Goal: Book appointment/travel/reservation

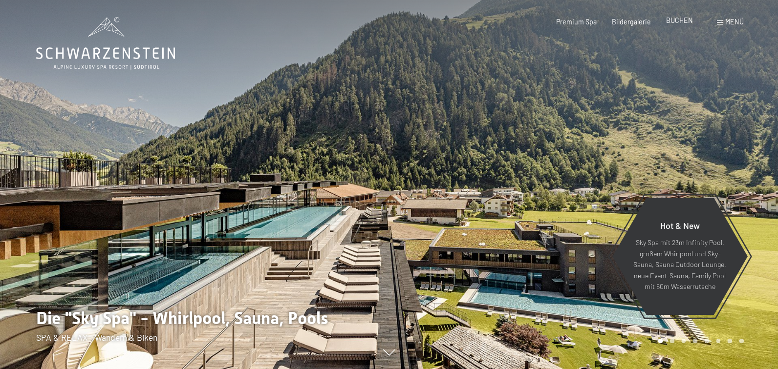
click at [669, 24] on span "BUCHEN" at bounding box center [679, 20] width 27 height 8
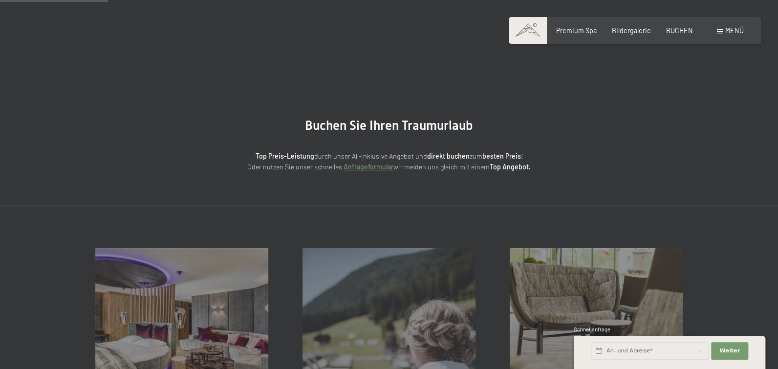
scroll to position [195, 0]
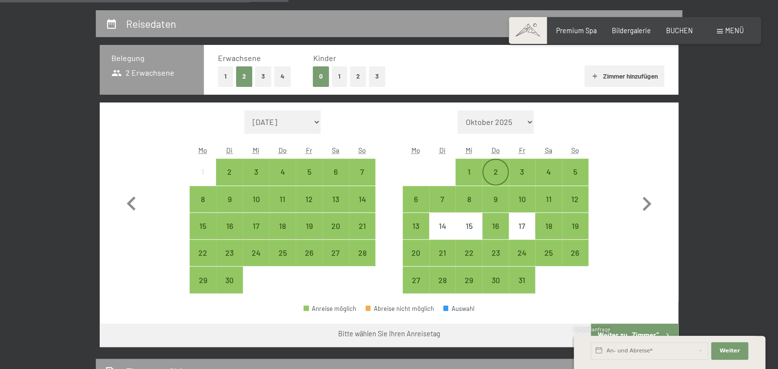
click at [497, 193] on div "2" at bounding box center [495, 180] width 24 height 24
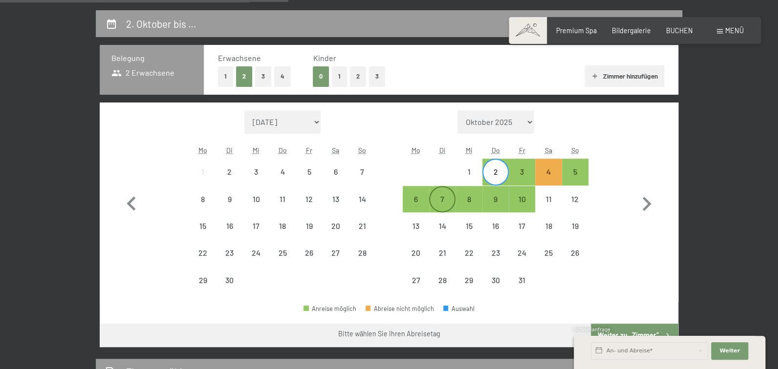
click at [450, 220] on div "7" at bounding box center [442, 207] width 24 height 24
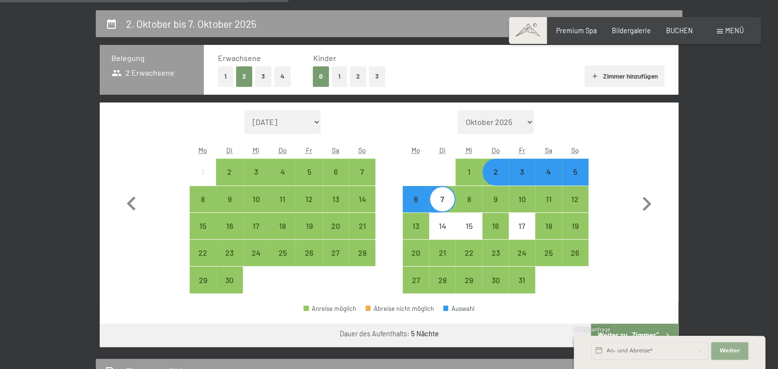
click at [736, 348] on button "Weiter Adressfelder ausblenden" at bounding box center [729, 352] width 37 height 18
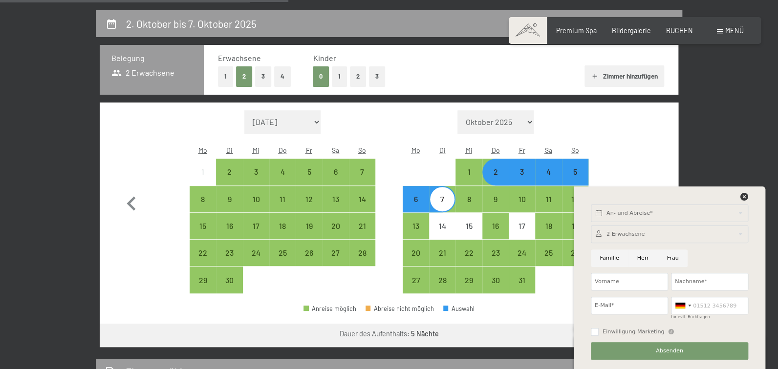
click at [733, 193] on div at bounding box center [669, 199] width 160 height 12
click at [740, 193] on icon at bounding box center [744, 197] width 8 height 8
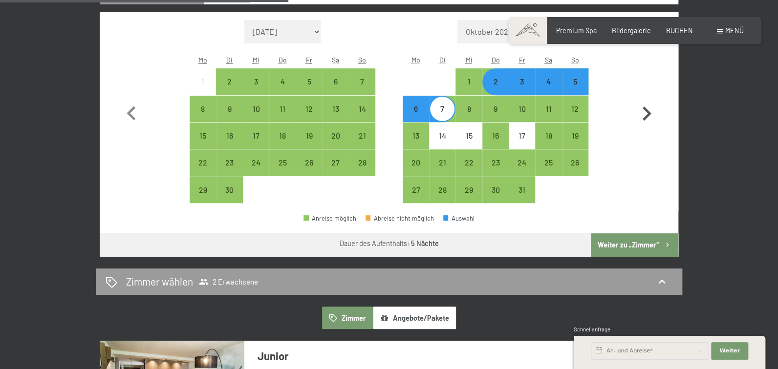
scroll to position [293, 0]
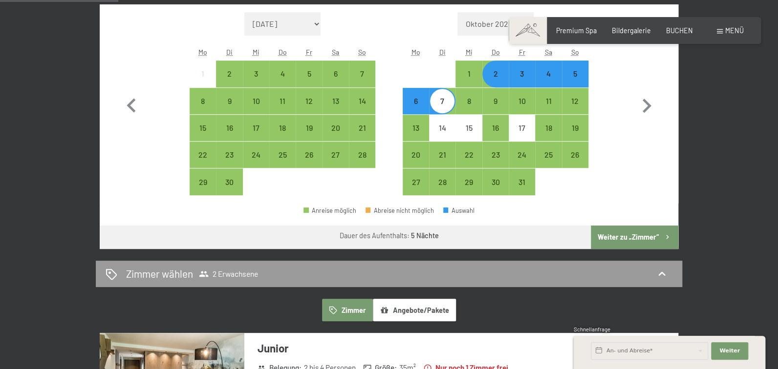
click at [631, 249] on button "Weiter zu „Zimmer“" at bounding box center [634, 237] width 87 height 23
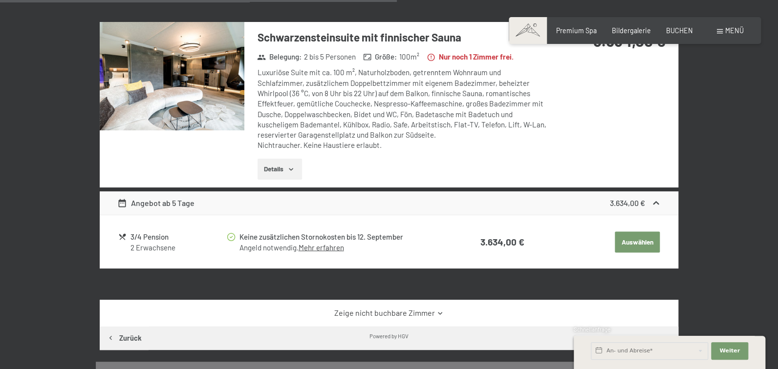
scroll to position [1015, 0]
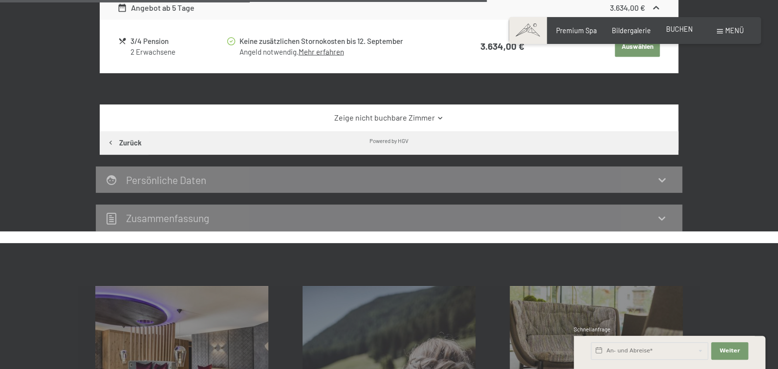
click at [666, 33] on span "BUCHEN" at bounding box center [679, 29] width 27 height 8
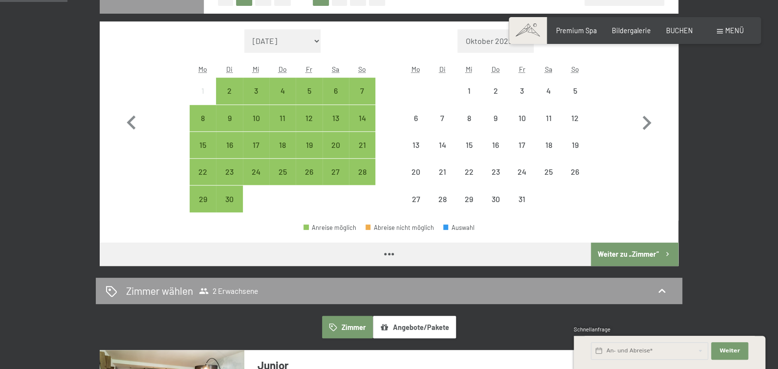
scroll to position [293, 0]
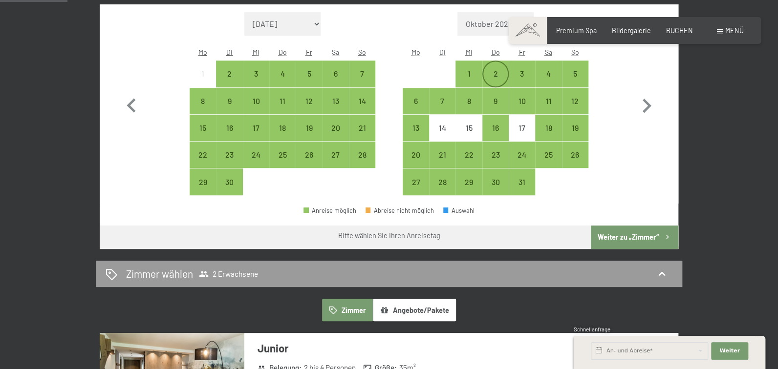
click at [495, 86] on div "2" at bounding box center [495, 74] width 24 height 24
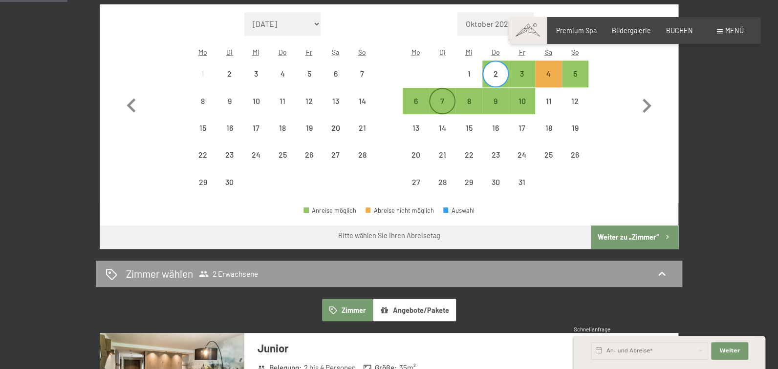
click at [437, 122] on div "7" at bounding box center [442, 109] width 24 height 24
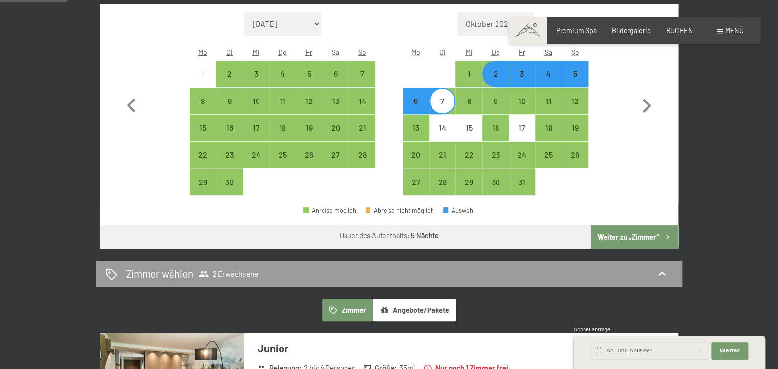
click at [620, 249] on button "Weiter zu „Zimmer“" at bounding box center [634, 237] width 87 height 23
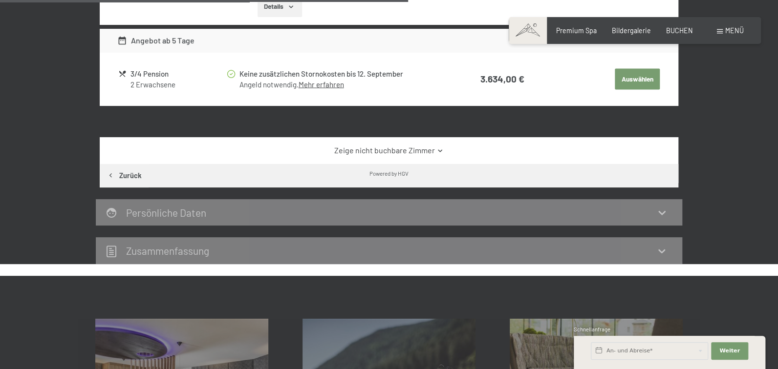
scroll to position [1210, 0]
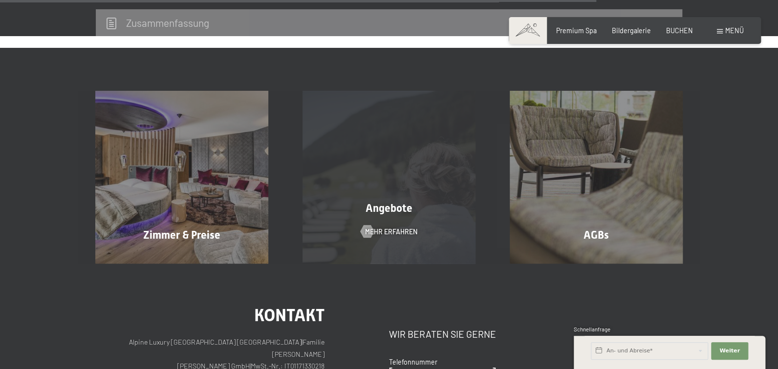
click at [394, 263] on div "Angebote Mehr erfahren" at bounding box center [388, 177] width 207 height 172
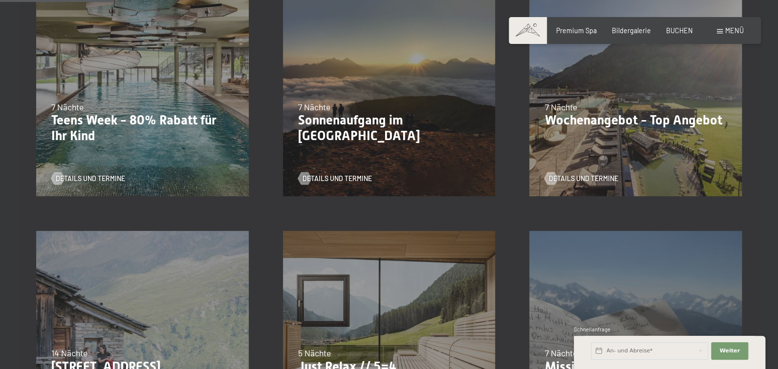
scroll to position [97, 0]
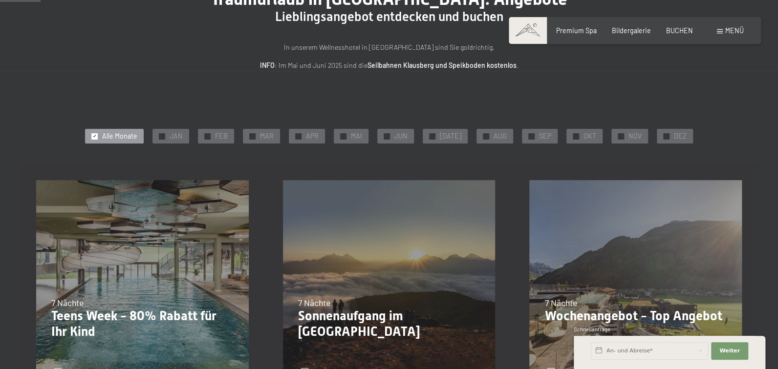
drag, startPoint x: 600, startPoint y: 167, endPoint x: 570, endPoint y: 179, distance: 31.8
click at [600, 144] on div "✓ OKT" at bounding box center [584, 136] width 36 height 15
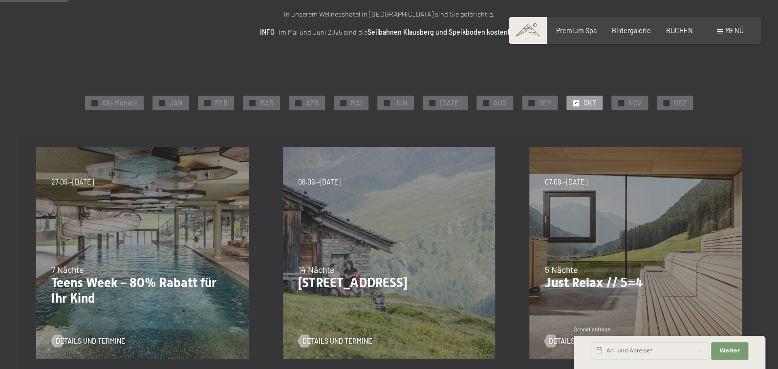
scroll to position [293, 0]
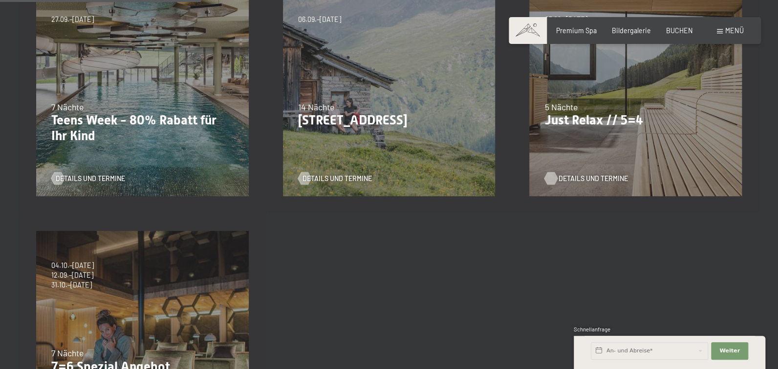
click at [584, 184] on span "Details und Termine" at bounding box center [592, 179] width 69 height 10
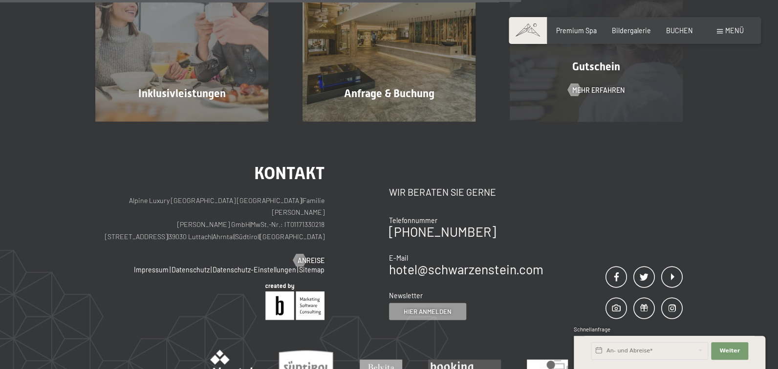
scroll to position [977, 0]
